Goal: Complete application form

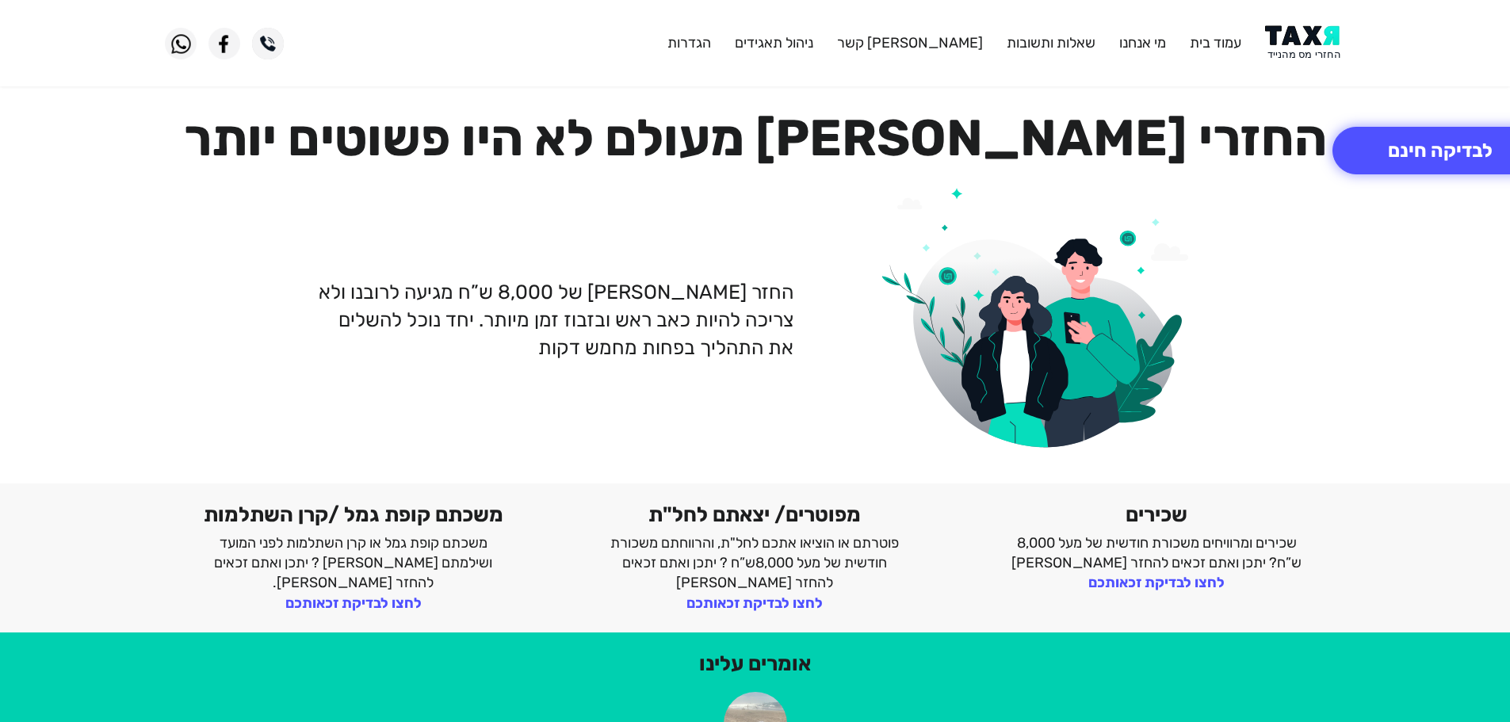
click at [1299, 45] on img at bounding box center [1305, 43] width 80 height 36
click at [1300, 46] on img at bounding box center [1305, 43] width 80 height 36
click at [1317, 33] on img at bounding box center [1305, 43] width 80 height 36
click at [1319, 44] on img at bounding box center [1305, 43] width 80 height 36
click at [1320, 43] on img at bounding box center [1305, 43] width 80 height 36
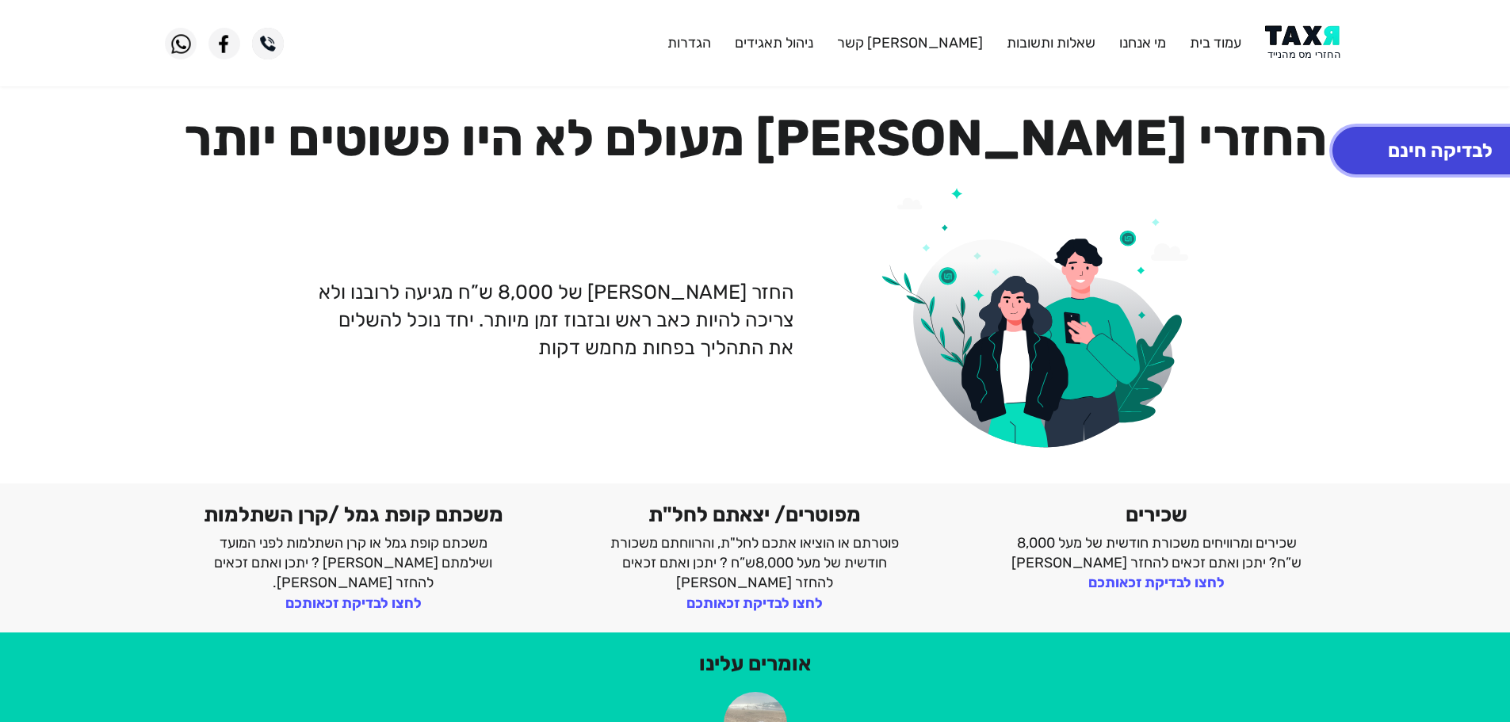
click at [1394, 145] on button "לבדיקה חינם" at bounding box center [1440, 151] width 216 height 48
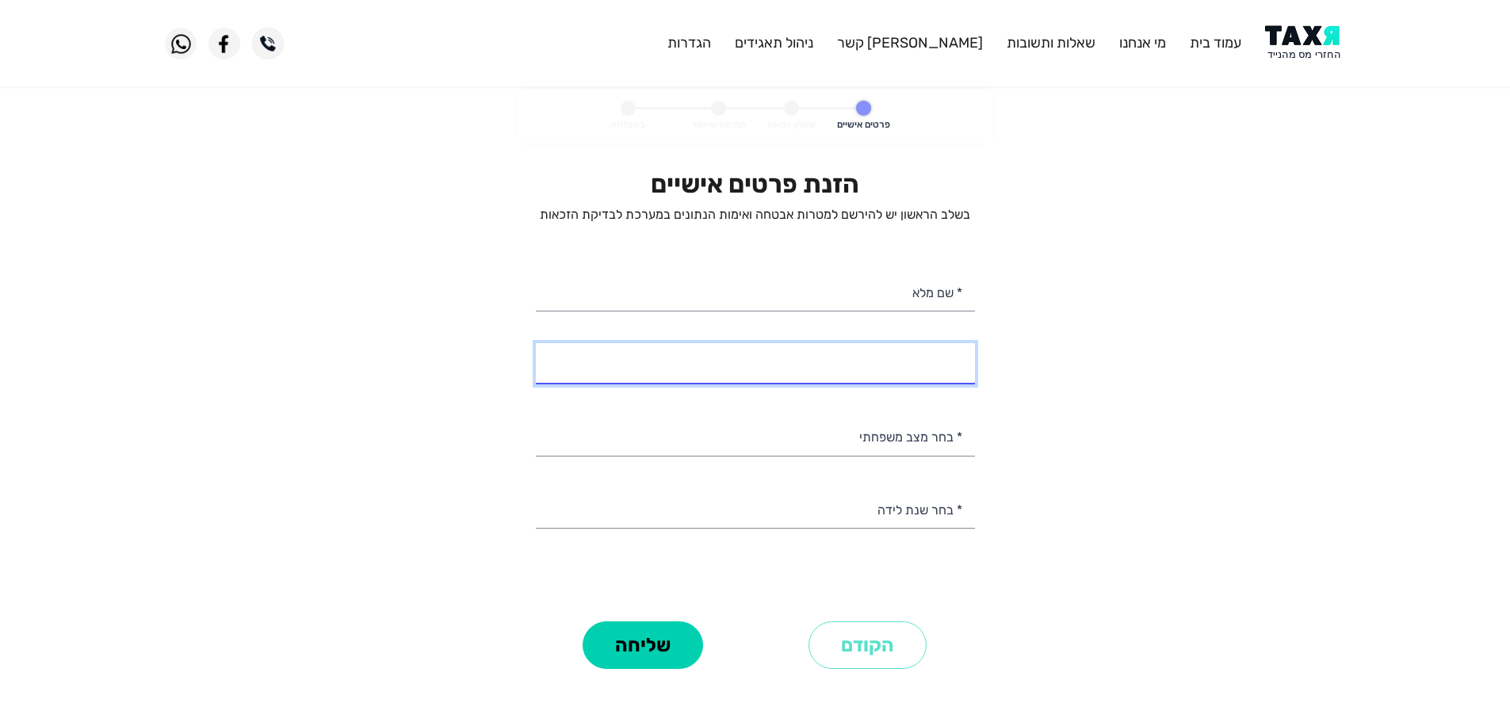
click at [937, 375] on input "* מספר טלפון" at bounding box center [755, 363] width 439 height 40
type input "058-4247408"
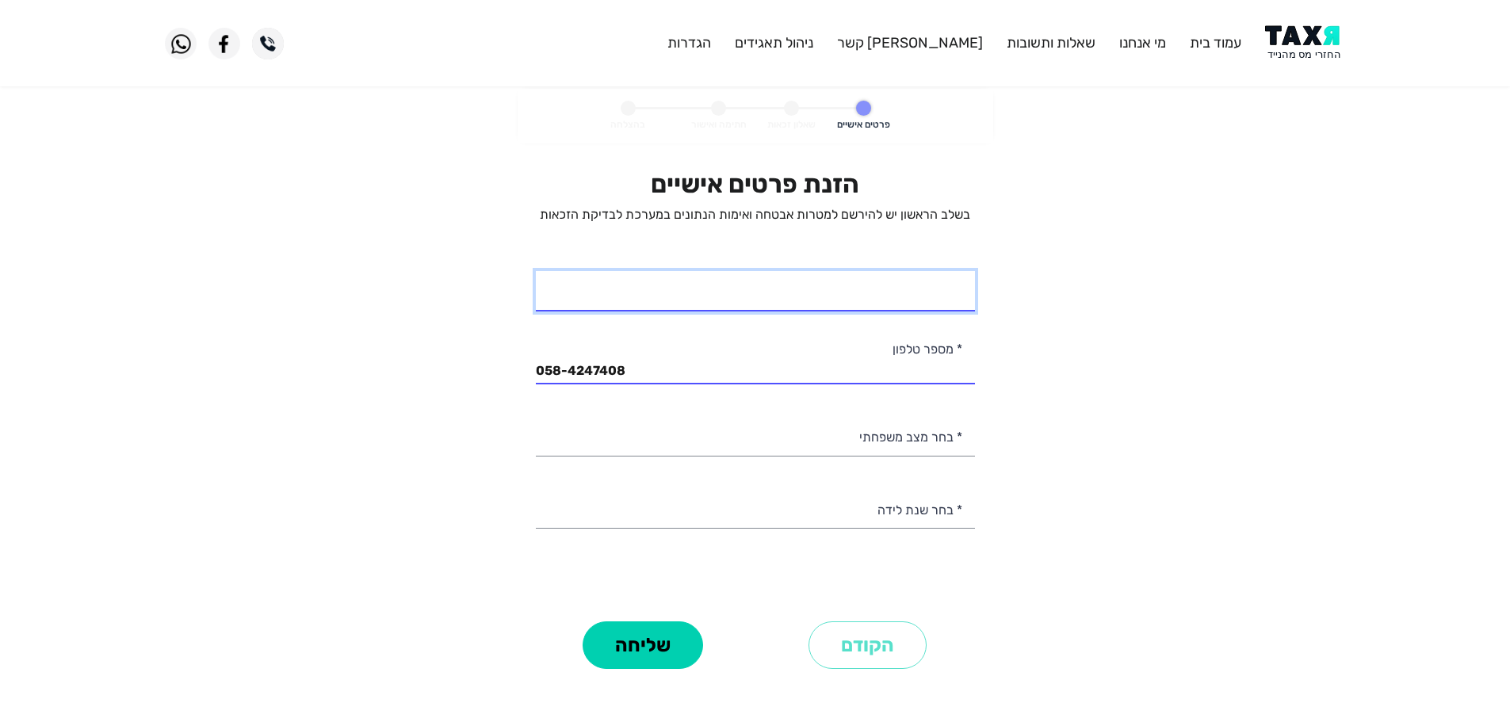
click at [951, 304] on input "* שם מלא" at bounding box center [755, 291] width 439 height 40
type input "עטרה טבריה"
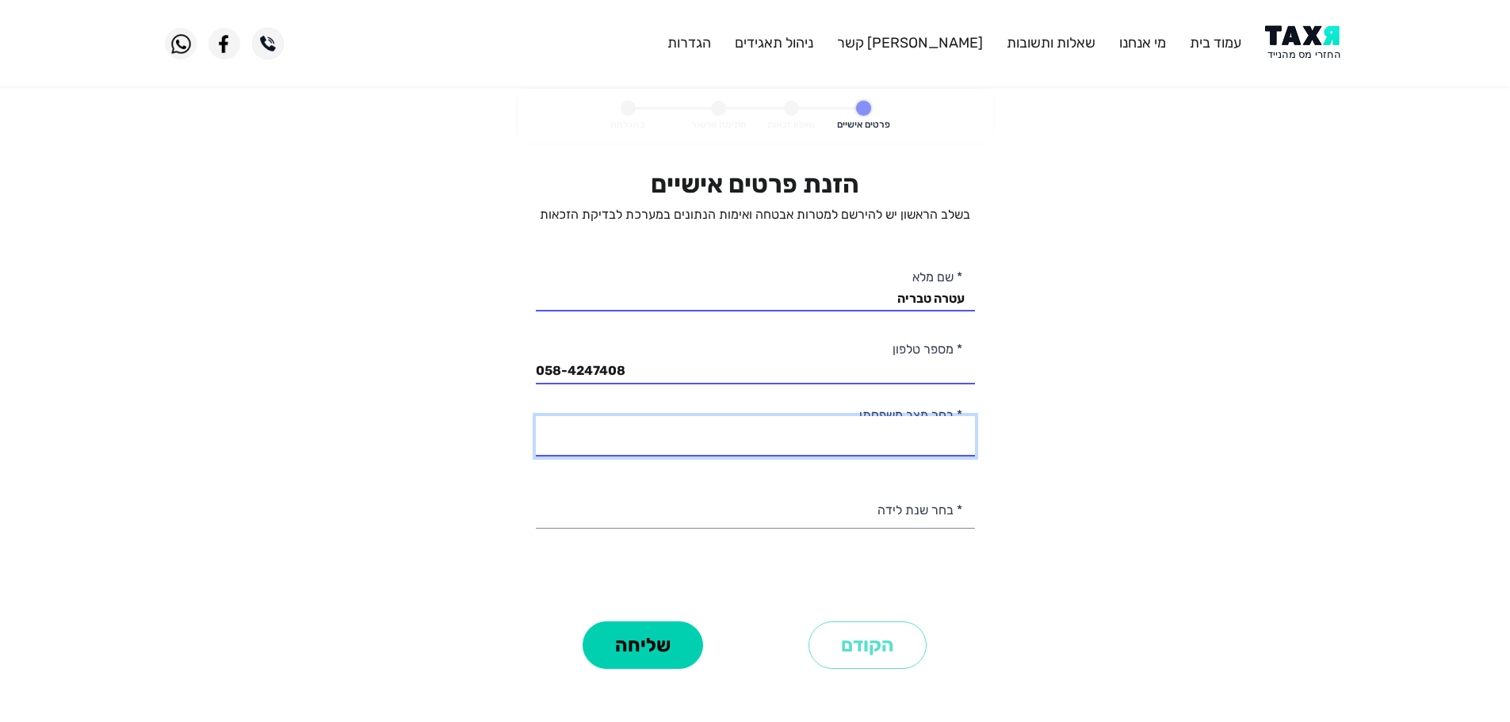
click at [929, 443] on select "רווק/ה נשוי/אה גרוש/ה אלמן/נה" at bounding box center [755, 436] width 439 height 40
select select "1: Single"
click at [536, 416] on select "רווק/ה נשוי/אה גרוש/ה אלמן/נה" at bounding box center [755, 436] width 439 height 40
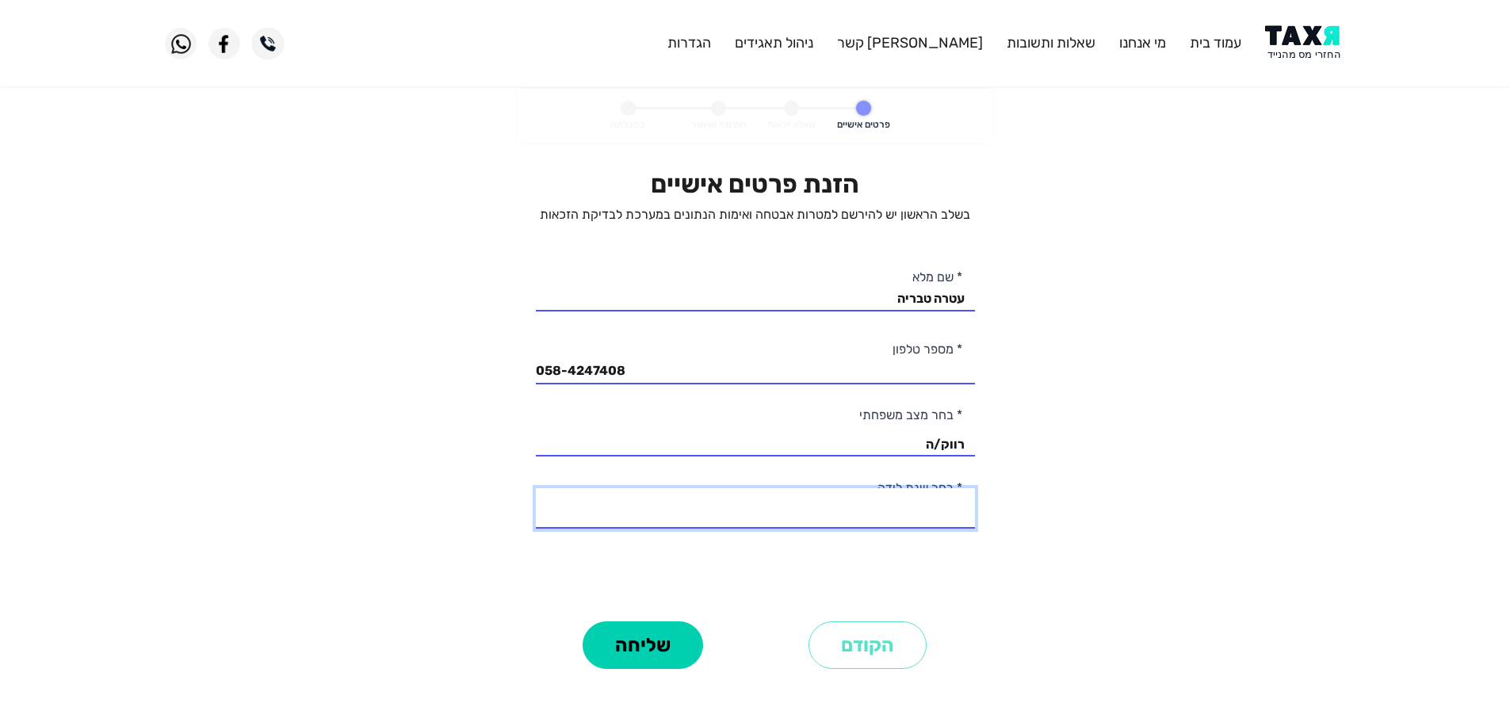
click at [930, 510] on select "2003 2002 2001 2000 1999 1998 1997 1996 1995 1994 1993 1992 1991 1990 1989 1988…" at bounding box center [755, 508] width 439 height 40
click at [1404, 37] on header "עמוד בית מי אנחנו שאלות ותשובות צור קשר ניהול תאגידים הגדרות" at bounding box center [755, 43] width 1510 height 86
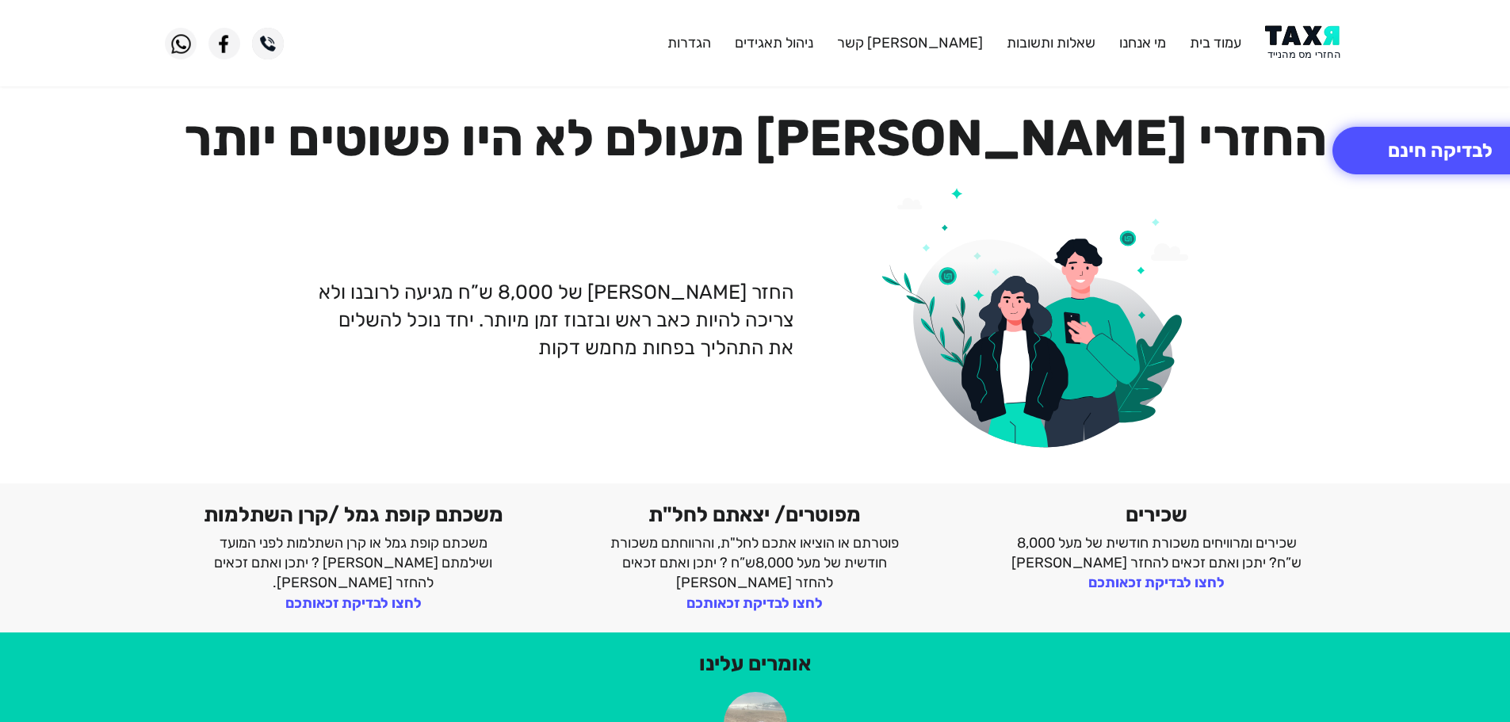
click at [1308, 26] on img at bounding box center [1305, 43] width 80 height 36
click at [1312, 40] on img at bounding box center [1305, 43] width 80 height 36
click at [1312, 42] on img at bounding box center [1305, 43] width 80 height 36
click at [1388, 144] on button "לבדיקה חינם" at bounding box center [1440, 151] width 216 height 48
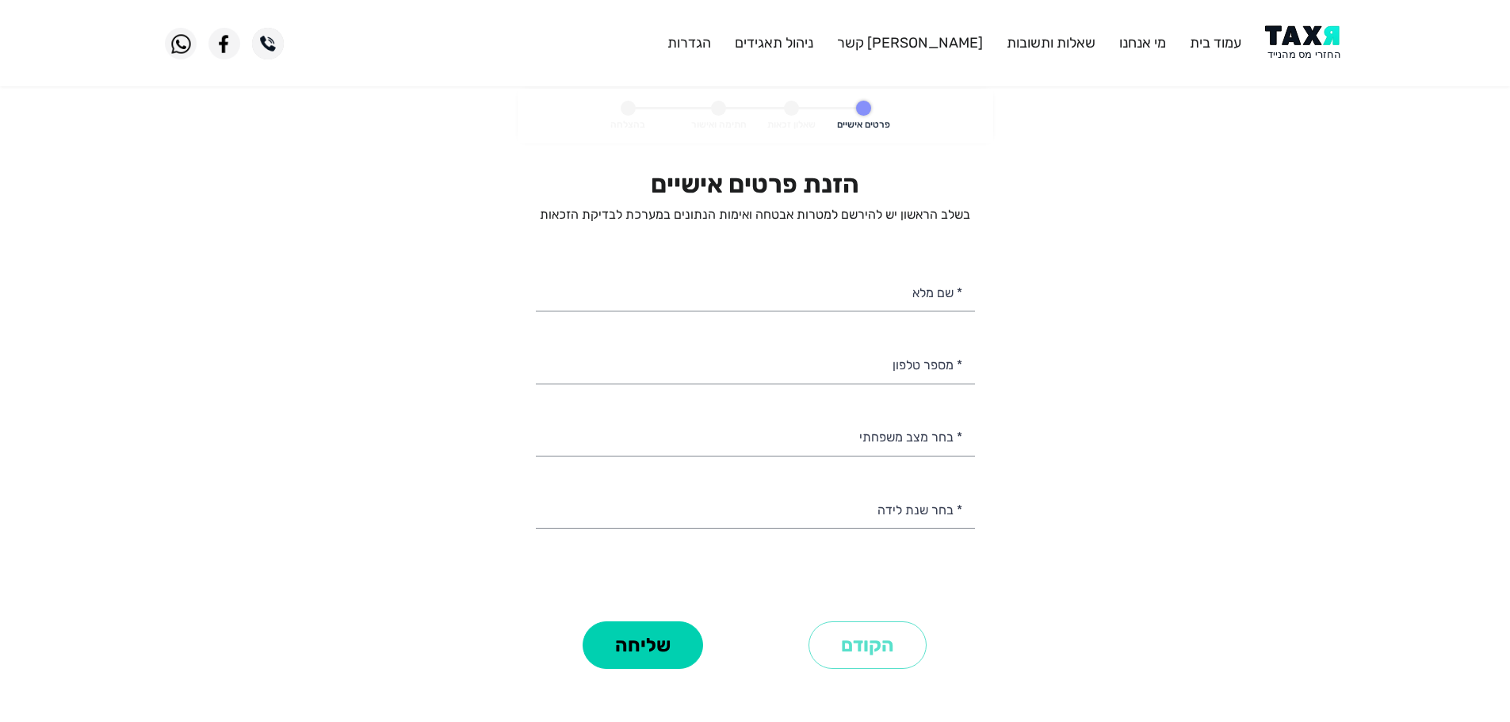
select select
click at [925, 365] on input "* מספר טלפון" at bounding box center [755, 363] width 439 height 40
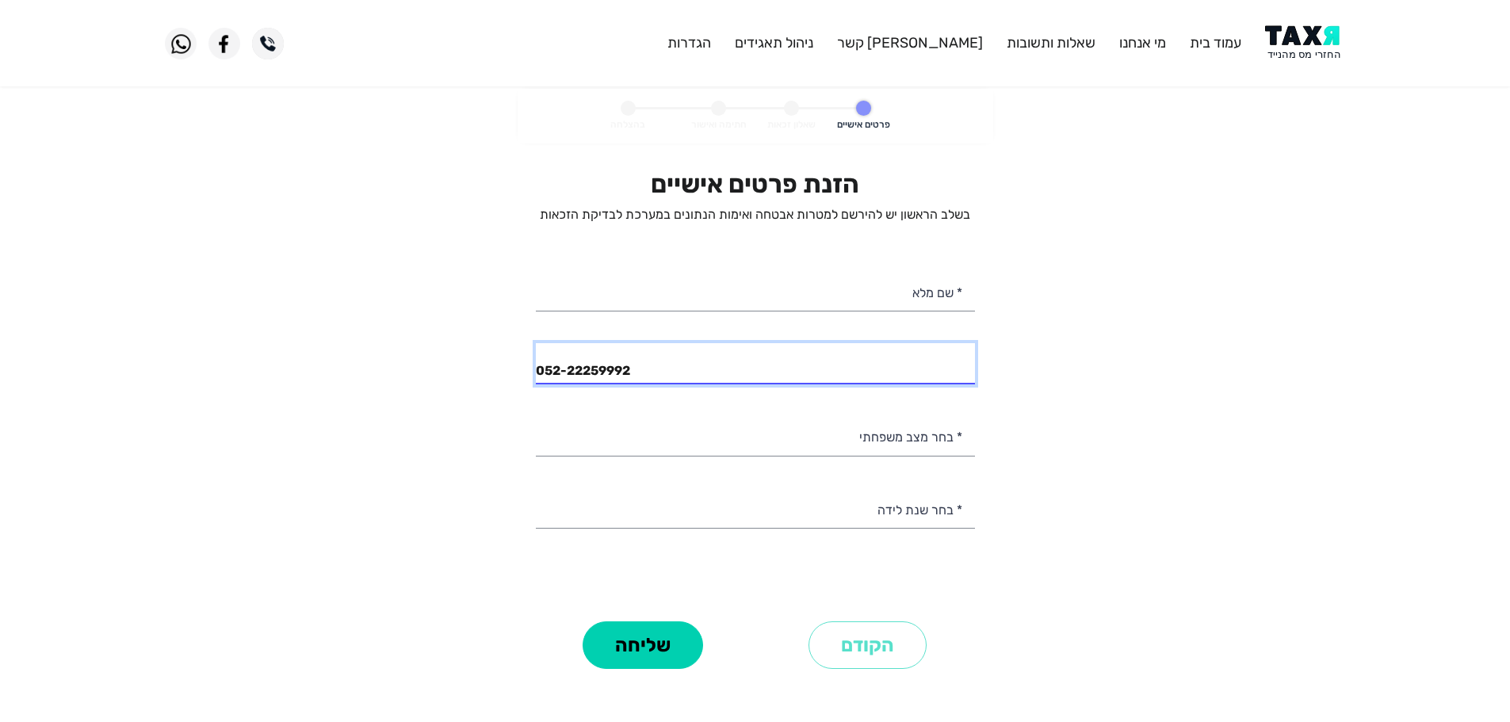
type input "052-22259992"
click at [1310, 36] on img at bounding box center [1305, 43] width 80 height 36
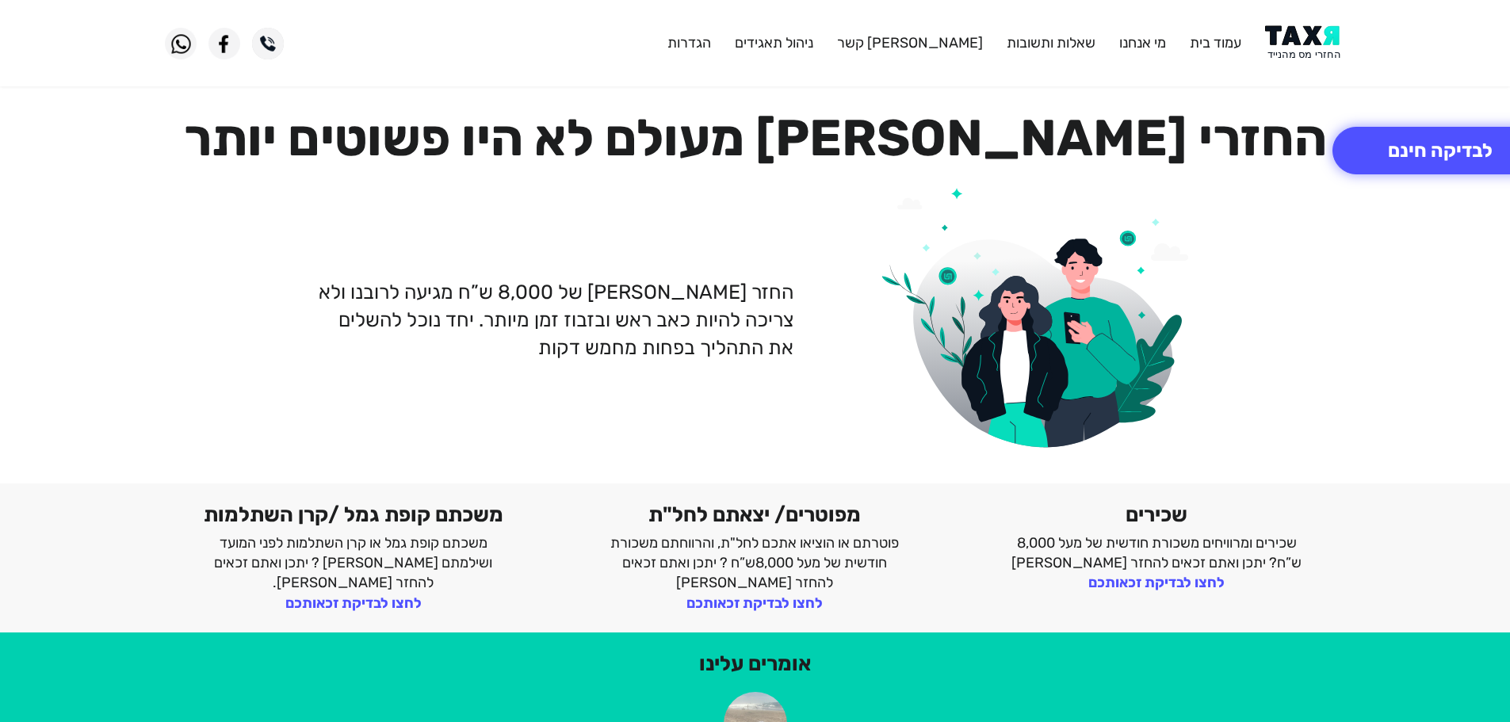
drag, startPoint x: 1314, startPoint y: 48, endPoint x: 1285, endPoint y: 0, distance: 56.1
click at [1313, 48] on img at bounding box center [1305, 43] width 80 height 36
click at [1426, 156] on button "לבדיקה חינם" at bounding box center [1440, 151] width 216 height 48
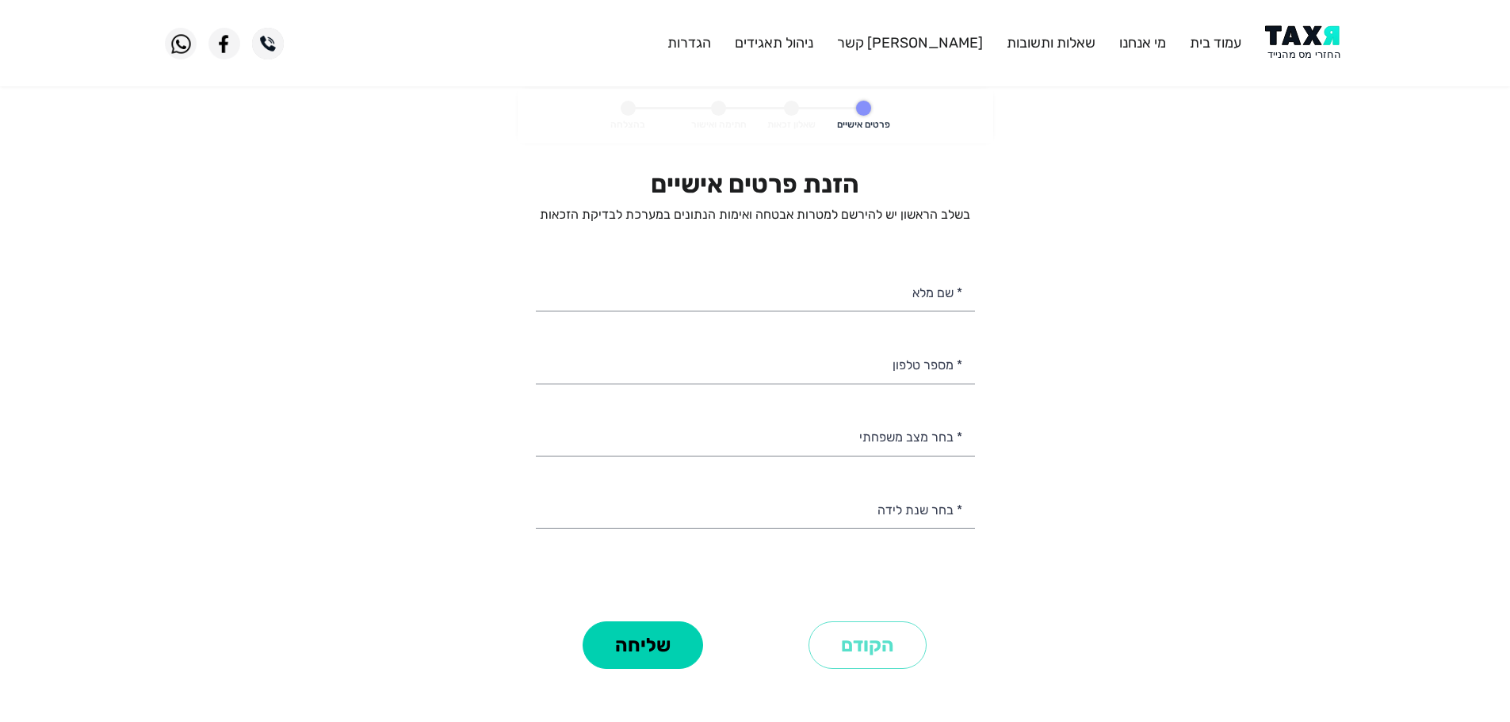
select select
click at [896, 373] on input "* מספר טלפון" at bounding box center [755, 363] width 439 height 40
click at [903, 363] on input "* מספר טלפון" at bounding box center [755, 363] width 439 height 40
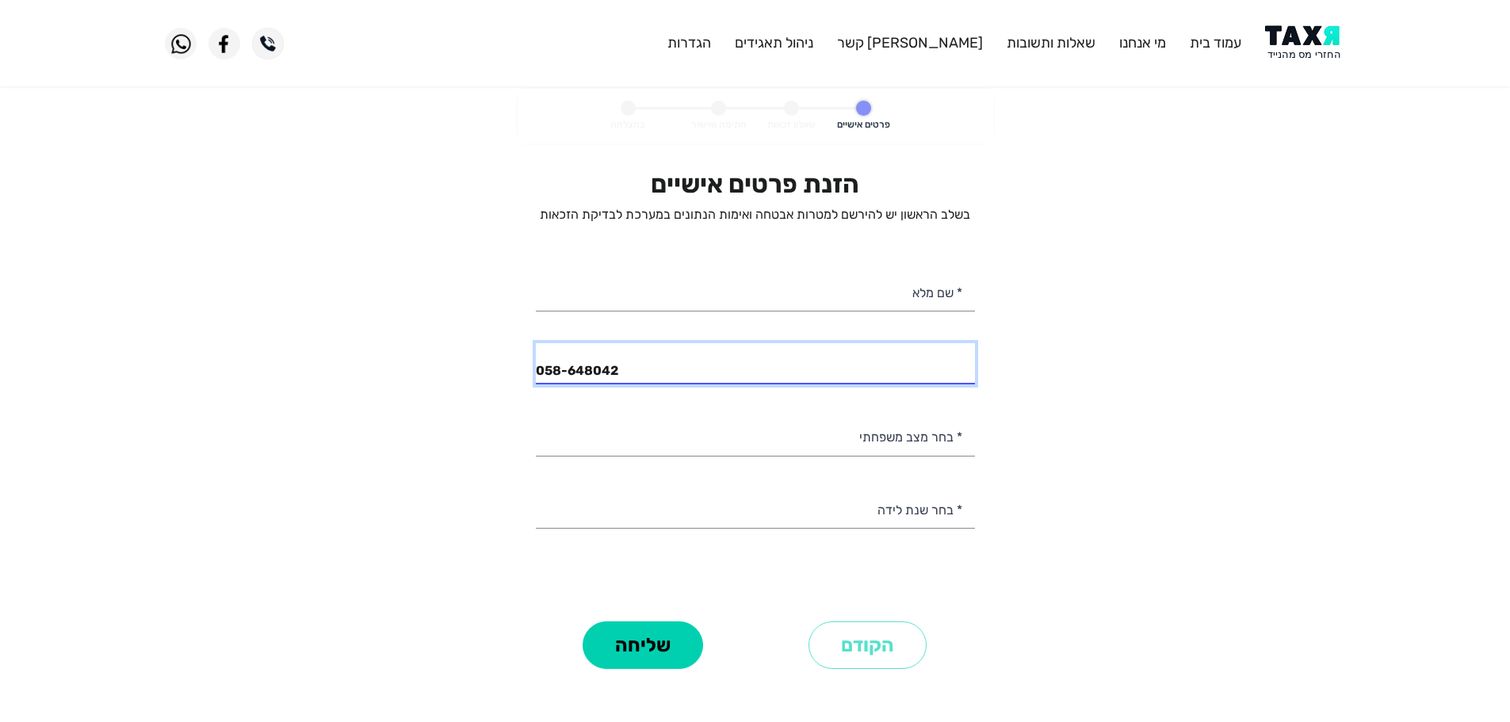
type input "058-6480420"
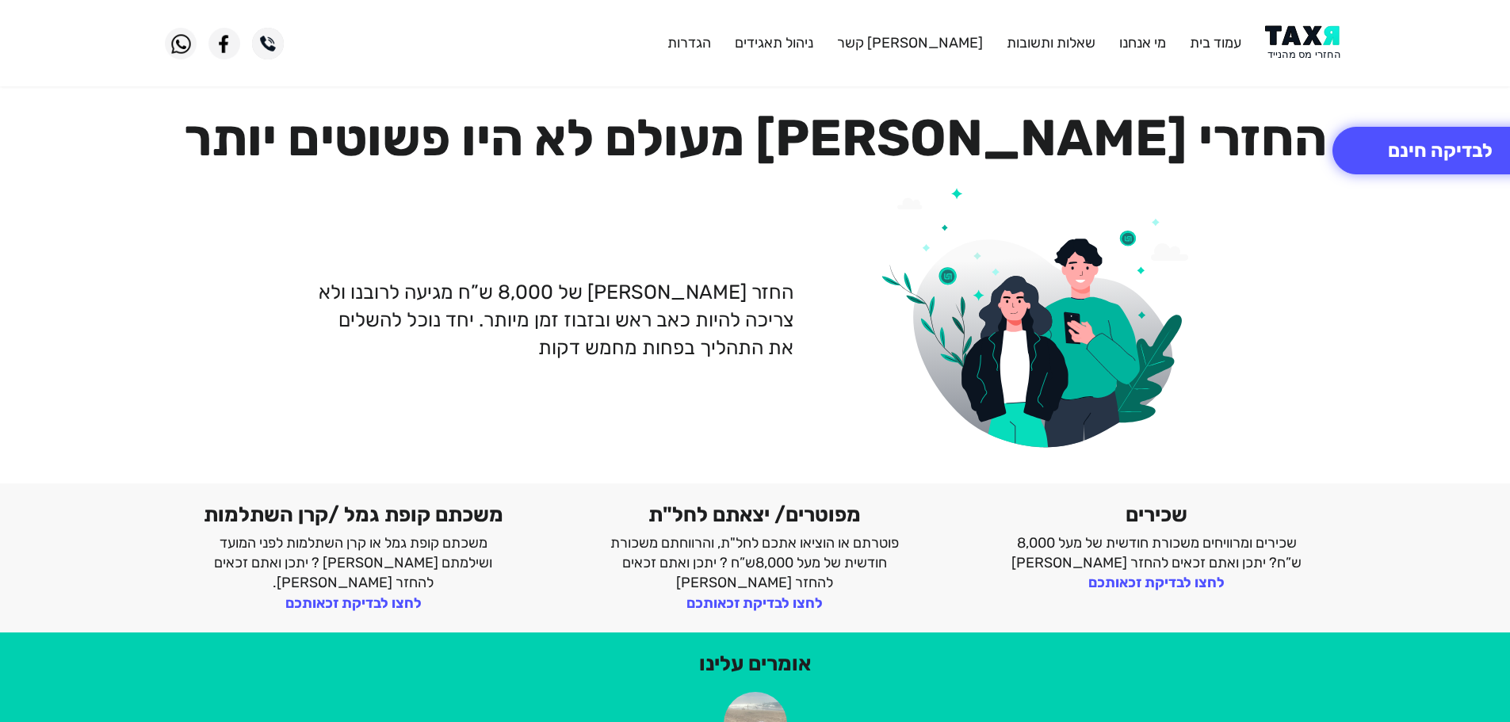
click at [1281, 38] on img at bounding box center [1305, 43] width 80 height 36
click at [1300, 51] on img at bounding box center [1305, 43] width 80 height 36
click at [1311, 43] on img at bounding box center [1305, 43] width 80 height 36
